Goal: Task Accomplishment & Management: Complete application form

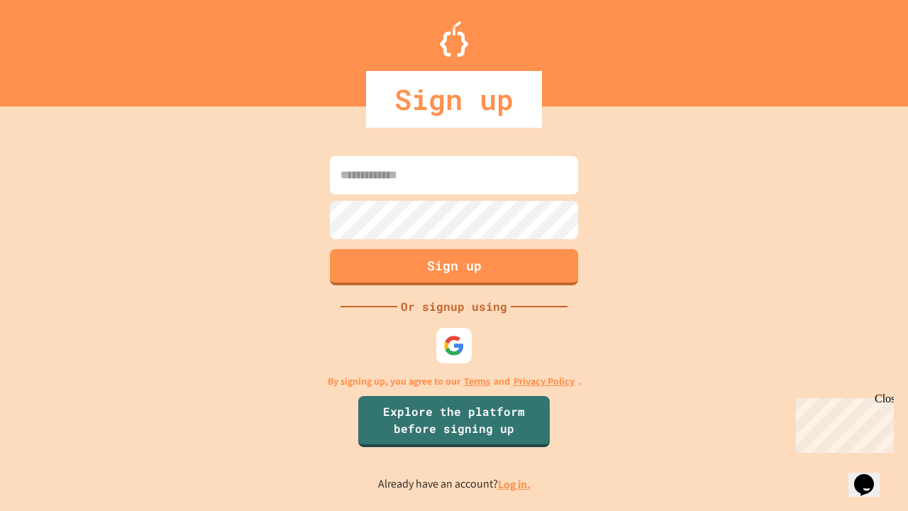
click at [515, 484] on link "Log in." at bounding box center [514, 484] width 33 height 15
